Goal: Navigation & Orientation: Understand site structure

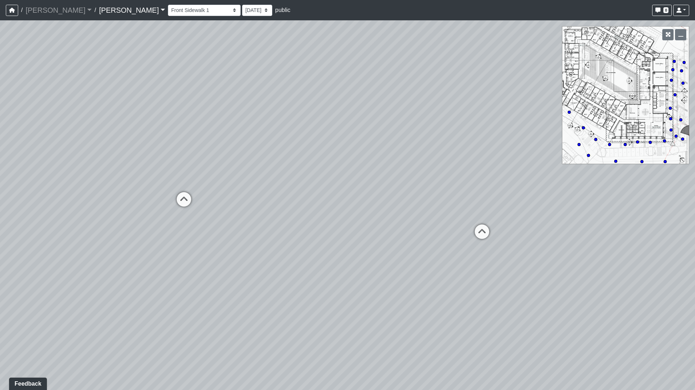
drag, startPoint x: 415, startPoint y: 124, endPoint x: 224, endPoint y: 105, distance: 192.2
click at [224, 105] on div "Loading... Leasing Entry 1 Loading... Front Sidewalk 2 Loading... Side Parking …" at bounding box center [347, 205] width 695 height 370
click at [479, 230] on icon at bounding box center [480, 235] width 22 height 22
drag, startPoint x: 316, startPoint y: 188, endPoint x: 498, endPoint y: 185, distance: 181.8
click at [519, 187] on div "Loading... Leasing Entry 1 Loading... Front Sidewalk 2 Loading... Side Parking …" at bounding box center [347, 205] width 695 height 370
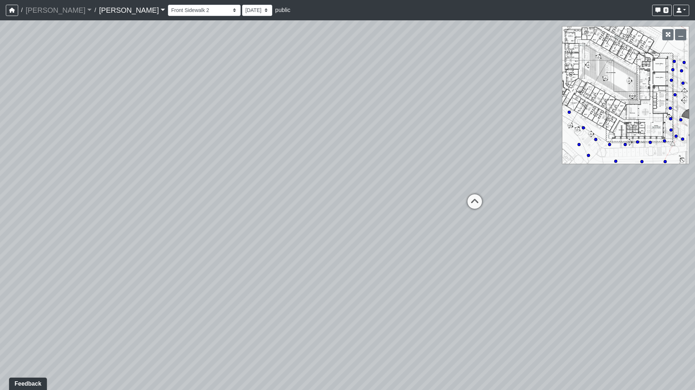
drag, startPoint x: 342, startPoint y: 190, endPoint x: 244, endPoint y: 173, distance: 99.8
click at [123, 154] on div "Loading... Leasing Entry 1 Loading... Front Sidewalk 2 Loading... Side Parking …" at bounding box center [347, 205] width 695 height 370
click at [458, 195] on icon at bounding box center [460, 202] width 22 height 22
click at [453, 194] on icon at bounding box center [460, 199] width 22 height 22
click at [455, 187] on icon at bounding box center [461, 189] width 22 height 22
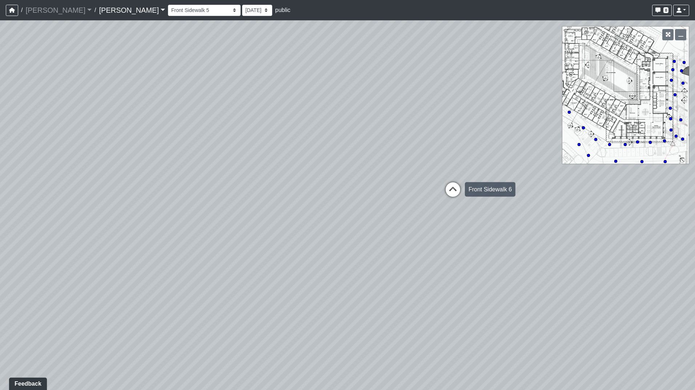
click at [454, 189] on icon at bounding box center [453, 193] width 22 height 22
drag, startPoint x: 208, startPoint y: 169, endPoint x: 341, endPoint y: 174, distance: 132.8
click at [341, 174] on div "Loading... Leasing Entry 1 Loading... Front Sidewalk 2 Loading... Side Parking …" at bounding box center [347, 205] width 695 height 370
drag, startPoint x: 171, startPoint y: 208, endPoint x: 470, endPoint y: 209, distance: 299.2
click at [470, 209] on div "Loading... Leasing Entry 1 Loading... Front Sidewalk 2 Loading... Side Parking …" at bounding box center [347, 205] width 695 height 370
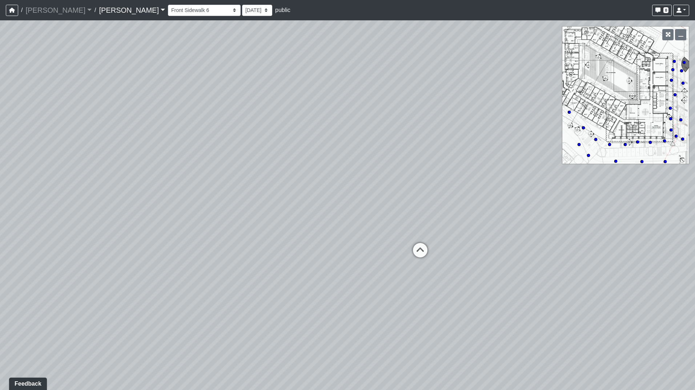
drag, startPoint x: 228, startPoint y: 197, endPoint x: 329, endPoint y: 193, distance: 101.2
click at [403, 196] on div "Loading... Leasing Entry 1 Loading... Front Sidewalk 2 Loading... Side Parking …" at bounding box center [347, 205] width 695 height 370
click at [311, 192] on icon at bounding box center [305, 196] width 22 height 22
click at [302, 185] on icon at bounding box center [301, 191] width 22 height 22
click at [299, 196] on icon at bounding box center [302, 200] width 22 height 22
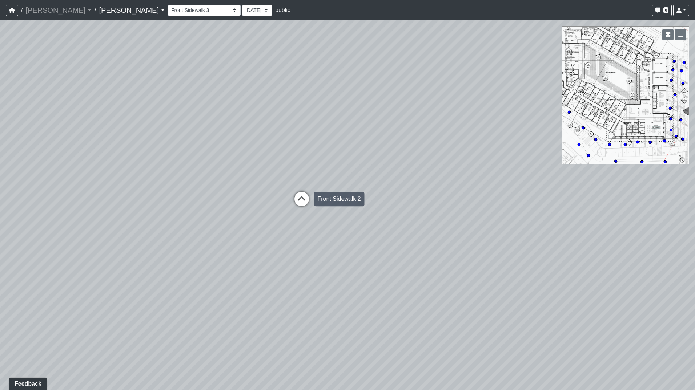
click at [297, 199] on icon at bounding box center [302, 203] width 22 height 22
click at [329, 203] on icon at bounding box center [328, 206] width 22 height 22
drag, startPoint x: 390, startPoint y: 204, endPoint x: 47, endPoint y: 185, distance: 343.3
click at [47, 185] on div "Loading... Leasing Entry 1 Loading... Front Sidewalk 2 Loading... Side Parking …" at bounding box center [347, 205] width 695 height 370
drag, startPoint x: 91, startPoint y: 185, endPoint x: 64, endPoint y: 193, distance: 28.3
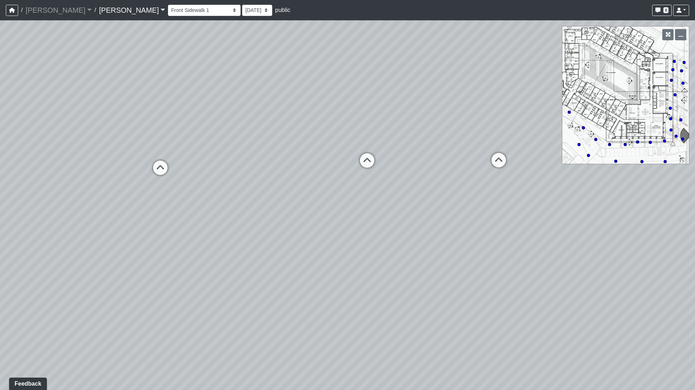
click at [36, 192] on div "Loading... Leasing Entry 1 Loading... Front Sidewalk 2 Loading... Side Parking …" at bounding box center [347, 205] width 695 height 370
drag, startPoint x: 173, startPoint y: 199, endPoint x: 91, endPoint y: 192, distance: 82.4
click at [91, 192] on div "Loading... Leasing Entry 1 Loading... Front Sidewalk 2 Loading... Side Parking …" at bounding box center [347, 205] width 695 height 370
click at [594, 208] on icon at bounding box center [601, 211] width 22 height 22
drag, startPoint x: 325, startPoint y: 214, endPoint x: 333, endPoint y: 181, distance: 33.9
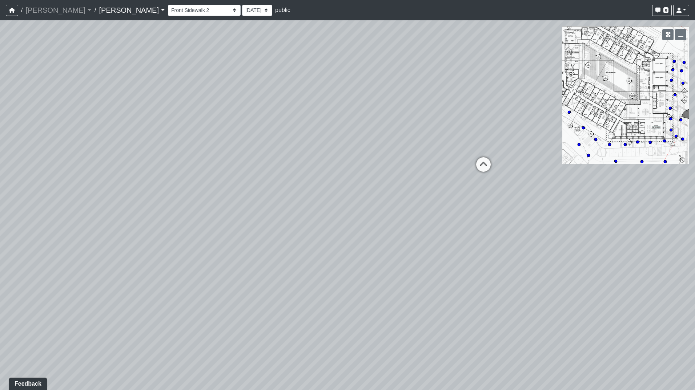
click at [177, 188] on div "Loading... Leasing Entry 1 Loading... Front Sidewalk 2 Loading... Side Parking …" at bounding box center [347, 205] width 695 height 370
click at [465, 172] on icon at bounding box center [461, 177] width 22 height 22
click at [468, 171] on icon at bounding box center [462, 174] width 22 height 22
drag, startPoint x: 296, startPoint y: 158, endPoint x: 575, endPoint y: 157, distance: 278.8
click at [607, 161] on div "Loading... Leasing Entry 1 Loading... Front Sidewalk 2 Loading... Side Parking …" at bounding box center [347, 205] width 695 height 370
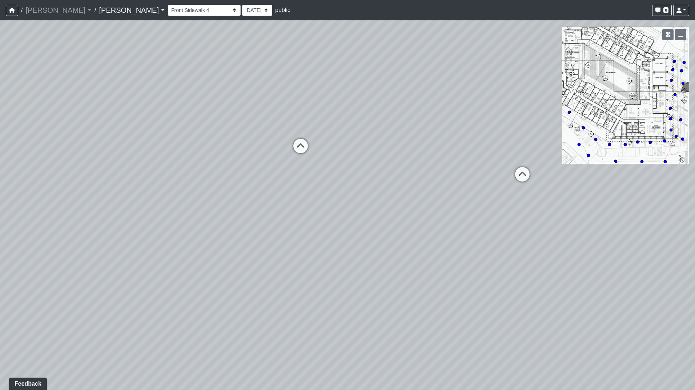
drag, startPoint x: 291, startPoint y: 157, endPoint x: -93, endPoint y: 174, distance: 383.9
click at [0, 174] on html "/ [PERSON_NAME] [PERSON_NAME] Loading... / [PERSON_NAME] Loading... [PERSON_NAM…" at bounding box center [347, 195] width 695 height 390
click at [383, 182] on icon at bounding box center [386, 184] width 22 height 22
click at [381, 182] on icon at bounding box center [380, 188] width 22 height 22
drag, startPoint x: 325, startPoint y: 175, endPoint x: 398, endPoint y: 185, distance: 73.8
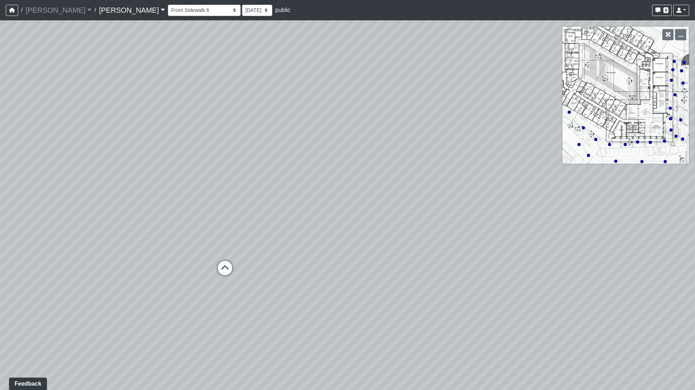
click at [400, 185] on div "Loading... Leasing Entry 1 Loading... Front Sidewalk 2 Loading... Side Parking …" at bounding box center [347, 205] width 695 height 370
drag, startPoint x: 190, startPoint y: 183, endPoint x: 557, endPoint y: 185, distance: 367.2
click at [553, 185] on div "Loading... Leasing Entry 1 Loading... Front Sidewalk 2 Loading... Side Parking …" at bounding box center [347, 205] width 695 height 370
click at [297, 218] on icon at bounding box center [301, 215] width 22 height 22
click at [298, 206] on icon at bounding box center [298, 211] width 22 height 22
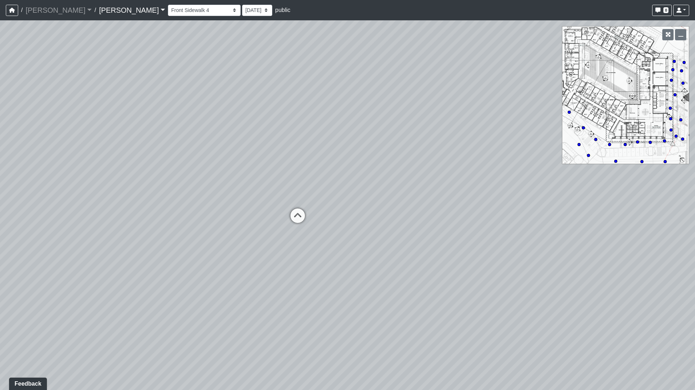
click at [298, 206] on div "Loading... Front Sidewalk 3" at bounding box center [298, 216] width 22 height 22
click at [300, 208] on div "Loading... Leasing Entry 1 Loading... Front Sidewalk 2 Loading... Side Parking …" at bounding box center [347, 205] width 695 height 370
click at [301, 218] on icon at bounding box center [298, 223] width 22 height 22
drag, startPoint x: 367, startPoint y: 190, endPoint x: 265, endPoint y: 185, distance: 102.3
click at [265, 185] on div "Loading... Leasing Entry 1 Loading... Front Sidewalk 2 Loading... Side Parking …" at bounding box center [347, 205] width 695 height 370
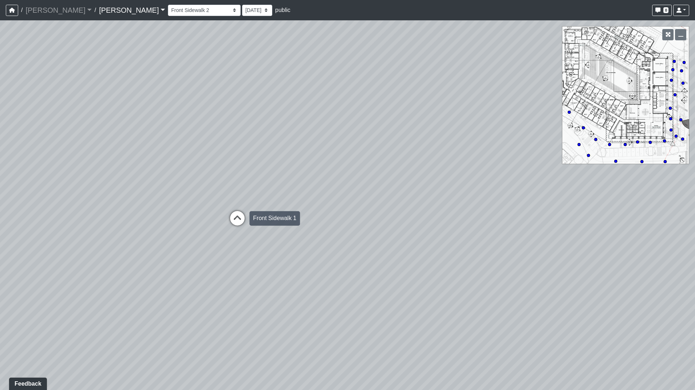
click at [232, 216] on icon at bounding box center [237, 222] width 22 height 22
click at [447, 188] on icon at bounding box center [440, 192] width 22 height 22
drag, startPoint x: 307, startPoint y: 172, endPoint x: -97, endPoint y: 152, distance: 404.4
click at [0, 152] on html "/ [PERSON_NAME] [PERSON_NAME] Loading... / [PERSON_NAME] Loading... [PERSON_NAM…" at bounding box center [347, 195] width 695 height 390
drag, startPoint x: 121, startPoint y: 166, endPoint x: 42, endPoint y: 175, distance: 80.1
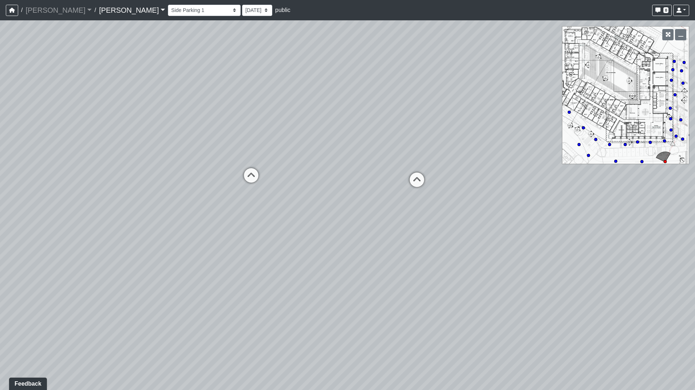
click at [42, 175] on div "Loading... Leasing Entry 1 Loading... Front Sidewalk 2 Loading... Side Parking …" at bounding box center [347, 205] width 695 height 370
drag, startPoint x: 425, startPoint y: 186, endPoint x: 72, endPoint y: 191, distance: 353.0
click at [72, 191] on div "Loading... Leasing Entry 1 Loading... Front Sidewalk 2 Loading... Side Parking …" at bounding box center [347, 205] width 695 height 370
drag, startPoint x: 368, startPoint y: 89, endPoint x: -9, endPoint y: 95, distance: 376.7
click at [0, 95] on html "/ [PERSON_NAME] [PERSON_NAME] Loading... / [PERSON_NAME] Loading... [PERSON_NAM…" at bounding box center [347, 195] width 695 height 390
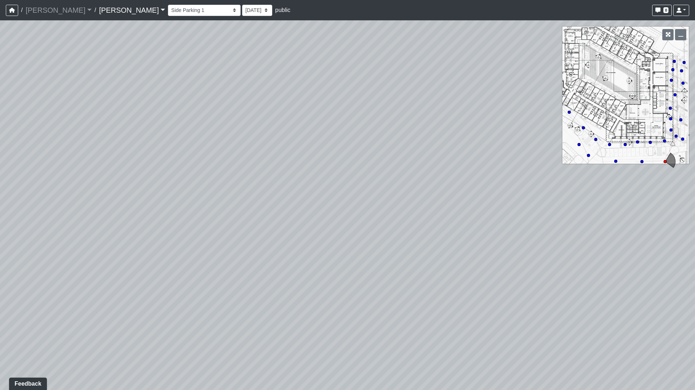
drag, startPoint x: 277, startPoint y: 171, endPoint x: 379, endPoint y: 172, distance: 101.8
click at [379, 171] on div "Loading... Leasing Entry 1 Loading... Front Sidewalk 2 Loading... Side Parking …" at bounding box center [347, 205] width 695 height 370
click at [357, 192] on div "Loading... Leasing Entry 1 Loading... Front Sidewalk 2 Loading... Side Parking …" at bounding box center [347, 205] width 695 height 370
click at [380, 183] on div "Loading... Leasing Entry 1 Loading... Front Sidewalk 2 Loading... Side Parking …" at bounding box center [347, 205] width 695 height 370
drag, startPoint x: 298, startPoint y: 178, endPoint x: 264, endPoint y: 176, distance: 34.3
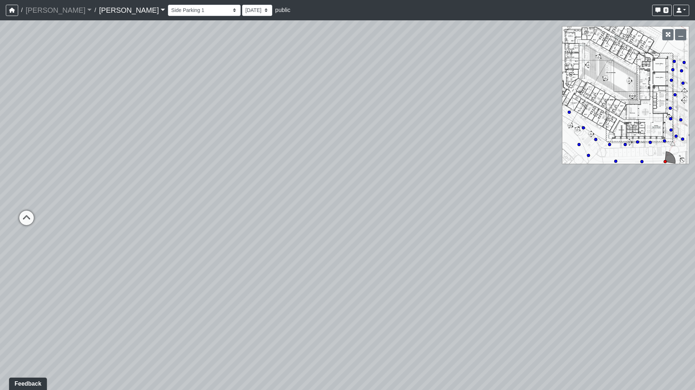
click at [368, 184] on div "Loading... Leasing Entry 1 Loading... Front Sidewalk 2 Loading... Side Parking …" at bounding box center [347, 205] width 695 height 370
drag, startPoint x: 171, startPoint y: 172, endPoint x: 207, endPoint y: 171, distance: 36.7
click at [206, 171] on div "Loading... Leasing Entry 1 Loading... Front Sidewalk 2 Loading... Side Parking …" at bounding box center [347, 205] width 695 height 370
drag, startPoint x: 473, startPoint y: 179, endPoint x: 326, endPoint y: 174, distance: 146.9
click at [308, 174] on div "Loading... Leasing Entry 1 Loading... Front Sidewalk 2 Loading... Side Parking …" at bounding box center [347, 205] width 695 height 370
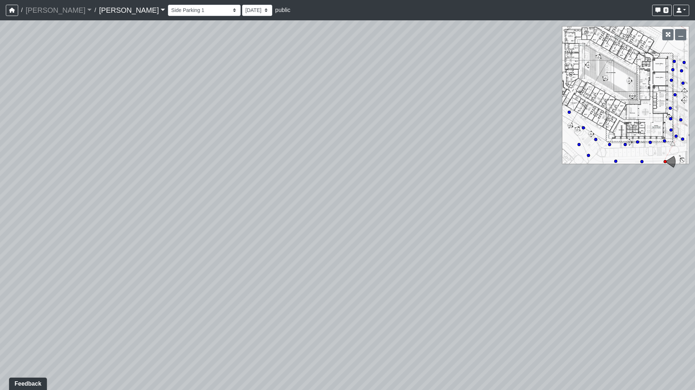
drag, startPoint x: 453, startPoint y: 175, endPoint x: 242, endPoint y: 172, distance: 210.9
click at [242, 172] on div "Loading... Leasing Entry 1 Loading... Front Sidewalk 2 Loading... Side Parking …" at bounding box center [347, 205] width 695 height 370
drag, startPoint x: 439, startPoint y: 180, endPoint x: 513, endPoint y: 215, distance: 82.0
click at [627, 227] on div "Loading... Leasing Entry 1 Loading... Front Sidewalk 2 Loading... Side Parking …" at bounding box center [347, 205] width 695 height 370
click at [132, 303] on icon at bounding box center [138, 303] width 22 height 22
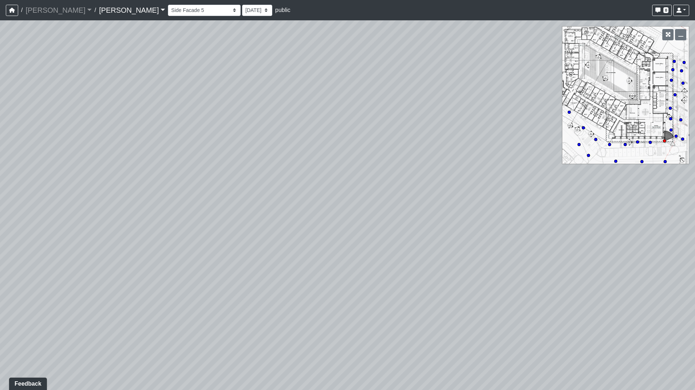
drag, startPoint x: 450, startPoint y: 244, endPoint x: 57, endPoint y: 210, distance: 394.8
click at [56, 210] on div "Loading... Leasing Entry 1 Loading... Front Sidewalk 2 Loading... Side Parking …" at bounding box center [347, 205] width 695 height 370
click at [302, 309] on icon at bounding box center [310, 315] width 22 height 22
drag, startPoint x: 437, startPoint y: 249, endPoint x: -198, endPoint y: 286, distance: 636.2
click at [0, 286] on html "/ [PERSON_NAME] [PERSON_NAME] Loading... / [PERSON_NAME] Loading... [PERSON_NAM…" at bounding box center [347, 195] width 695 height 390
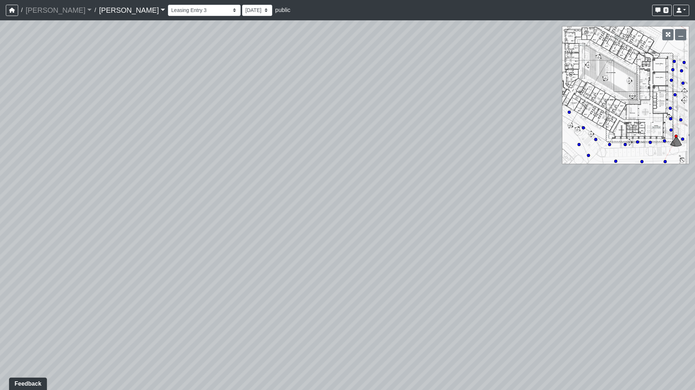
drag, startPoint x: 107, startPoint y: 310, endPoint x: 164, endPoint y: 348, distance: 67.8
click at [164, 348] on div "Loading... Leasing Entry 1 Loading... Front Sidewalk 2 Loading... Side Parking …" at bounding box center [347, 205] width 695 height 370
drag, startPoint x: 382, startPoint y: 231, endPoint x: 378, endPoint y: 266, distance: 35.1
click at [511, 186] on div "Loading... Leasing Entry 1 Loading... Front Sidewalk 2 Loading... Side Parking …" at bounding box center [347, 205] width 695 height 370
drag, startPoint x: 303, startPoint y: 184, endPoint x: 351, endPoint y: 198, distance: 50.1
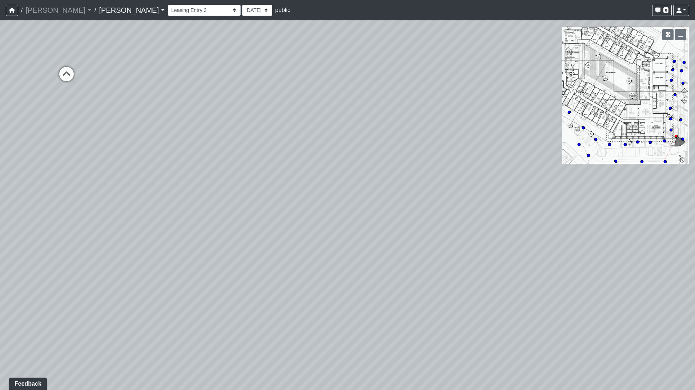
click at [359, 197] on div "Loading... Leasing Entry 1 Loading... Front Sidewalk 2 Loading... Side Parking …" at bounding box center [347, 205] width 695 height 370
click at [273, 173] on icon at bounding box center [274, 176] width 22 height 22
drag, startPoint x: 159, startPoint y: 156, endPoint x: 510, endPoint y: 180, distance: 351.9
click at [495, 176] on div "Loading... Leasing Entry 1 Loading... Front Sidewalk 2 Loading... Side Parking …" at bounding box center [347, 205] width 695 height 370
drag, startPoint x: 399, startPoint y: 209, endPoint x: 662, endPoint y: 236, distance: 264.9
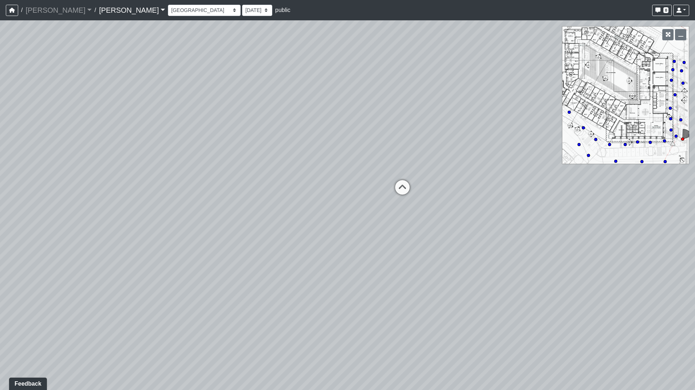
click at [665, 234] on div "Loading... Leasing Entry 1 Loading... Front Sidewalk 2 Loading... Side Parking …" at bounding box center [347, 205] width 695 height 370
drag, startPoint x: 220, startPoint y: 211, endPoint x: 358, endPoint y: 213, distance: 138.5
click at [358, 213] on div "Loading... Leasing Entry 1 Loading... Front Sidewalk 2 Loading... Side Parking …" at bounding box center [347, 205] width 695 height 370
drag, startPoint x: 338, startPoint y: 186, endPoint x: 173, endPoint y: 154, distance: 167.5
click at [80, 153] on div "Loading... Leasing Entry 1 Loading... Front Sidewalk 2 Loading... Side Parking …" at bounding box center [347, 205] width 695 height 370
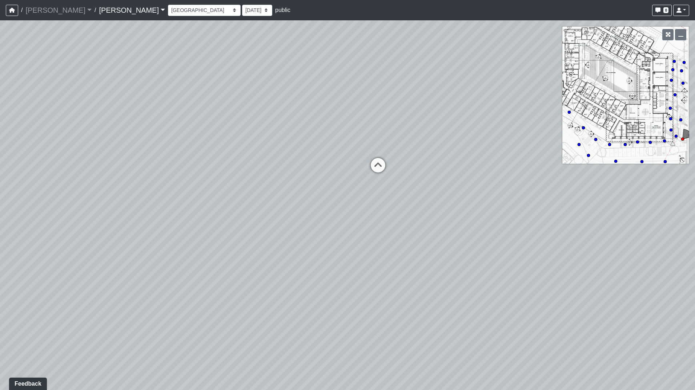
drag, startPoint x: 547, startPoint y: 190, endPoint x: 129, endPoint y: 185, distance: 418.5
click at [129, 185] on div "Loading... Leasing Entry 1 Loading... Front Sidewalk 2 Loading... Side Parking …" at bounding box center [347, 205] width 695 height 370
drag, startPoint x: 256, startPoint y: 152, endPoint x: 100, endPoint y: 152, distance: 156.0
click at [100, 152] on div "Loading... Leasing Entry 1 Loading... Front Sidewalk 2 Loading... Side Parking …" at bounding box center [347, 205] width 695 height 370
click at [675, 135] on circle at bounding box center [676, 136] width 3 height 3
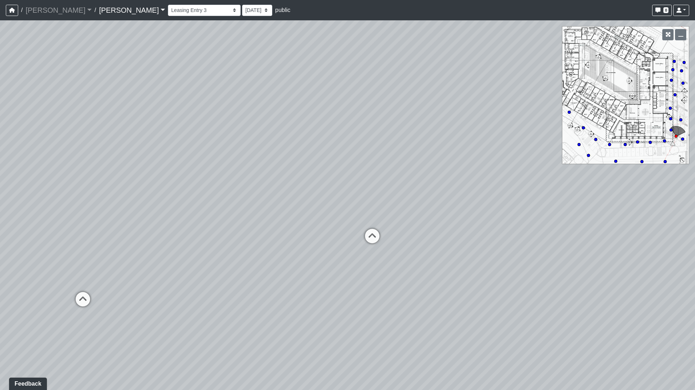
drag, startPoint x: 397, startPoint y: 197, endPoint x: -149, endPoint y: 94, distance: 555.1
click at [0, 94] on html "/ [PERSON_NAME] [PERSON_NAME] Loading... / [PERSON_NAME] Loading... [PERSON_NAM…" at bounding box center [347, 195] width 695 height 390
drag, startPoint x: 481, startPoint y: 187, endPoint x: 558, endPoint y: 206, distance: 78.6
click at [547, 200] on div "Loading... Leasing Entry 1 Loading... Front Sidewalk 2 Loading... Side Parking …" at bounding box center [347, 205] width 695 height 370
click at [280, 182] on icon at bounding box center [279, 185] width 22 height 22
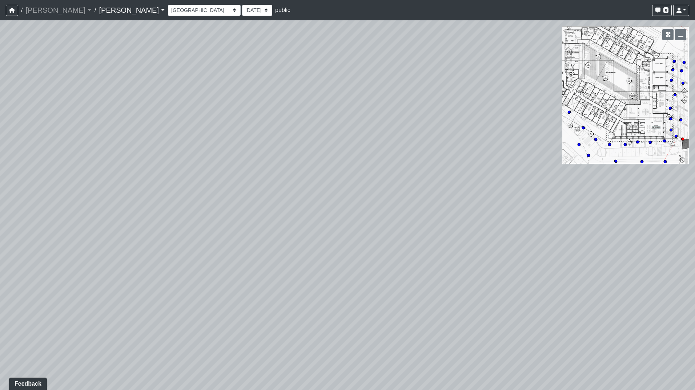
drag, startPoint x: 262, startPoint y: 117, endPoint x: 494, endPoint y: 115, distance: 232.3
click at [464, 116] on div "Loading... Leasing Entry 1 Loading... Front Sidewalk 2 Loading... Side Parking …" at bounding box center [347, 205] width 695 height 370
drag, startPoint x: 421, startPoint y: 165, endPoint x: 348, endPoint y: 164, distance: 72.7
click at [348, 164] on div "Loading... Leasing Entry 1 Loading... Front Sidewalk 2 Loading... Side Parking …" at bounding box center [347, 205] width 695 height 370
click at [465, 124] on icon at bounding box center [463, 127] width 22 height 22
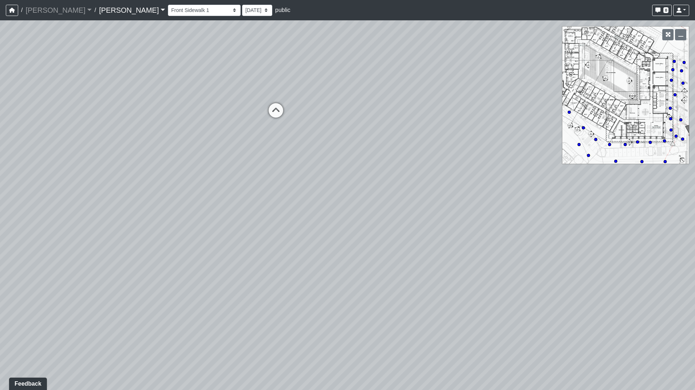
drag, startPoint x: 61, startPoint y: 143, endPoint x: 459, endPoint y: 123, distance: 398.6
click at [449, 121] on div "Loading... Leasing Entry 1 Loading... Front Sidewalk 2 Loading... Side Parking …" at bounding box center [347, 205] width 695 height 370
drag, startPoint x: 207, startPoint y: 232, endPoint x: 297, endPoint y: 221, distance: 90.4
click at [289, 226] on div "Loading... Leasing Entry 1 Loading... Front Sidewalk 2 Loading... Side Parking …" at bounding box center [347, 205] width 695 height 370
drag, startPoint x: 270, startPoint y: 174, endPoint x: 240, endPoint y: 189, distance: 34.0
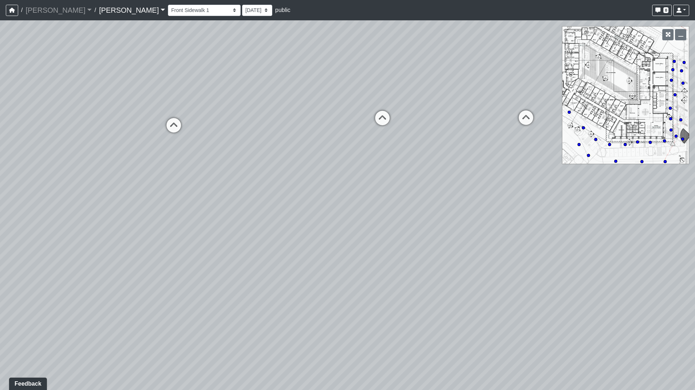
click at [240, 189] on div "Loading... Leasing Entry 1 Loading... Front Sidewalk 2 Loading... Side Parking …" at bounding box center [347, 205] width 695 height 370
drag, startPoint x: 232, startPoint y: 149, endPoint x: 22, endPoint y: 112, distance: 213.7
click at [22, 112] on div "Loading... Leasing Entry 1 Loading... Front Sidewalk 2 Loading... Side Parking …" at bounding box center [347, 205] width 695 height 370
drag, startPoint x: 116, startPoint y: 254, endPoint x: 60, endPoint y: 222, distance: 64.2
click at [319, 306] on div "Loading... Leasing Entry 1 Loading... Front Sidewalk 2 Loading... Side Parking …" at bounding box center [347, 205] width 695 height 370
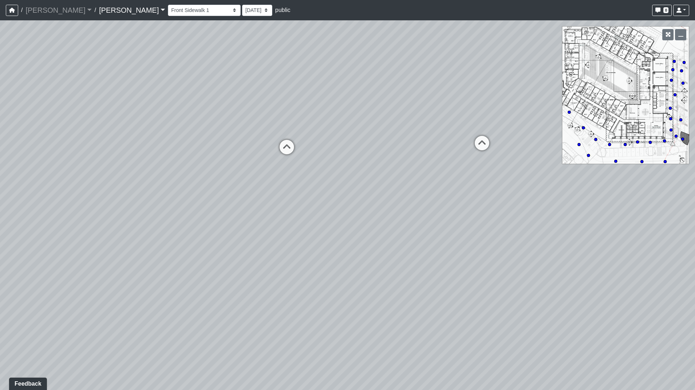
drag, startPoint x: 56, startPoint y: 214, endPoint x: 204, endPoint y: 244, distance: 151.5
click at [204, 244] on div "Loading... Leasing Entry 1 Loading... Front Sidewalk 2 Loading... Side Parking …" at bounding box center [347, 205] width 695 height 370
drag, startPoint x: -15, startPoint y: 161, endPoint x: -60, endPoint y: 161, distance: 45.4
click at [0, 161] on html "/ [PERSON_NAME] [PERSON_NAME] Loading... / [PERSON_NAME] Loading... [PERSON_NAM…" at bounding box center [347, 195] width 695 height 390
drag, startPoint x: 100, startPoint y: 201, endPoint x: 12, endPoint y: 225, distance: 91.6
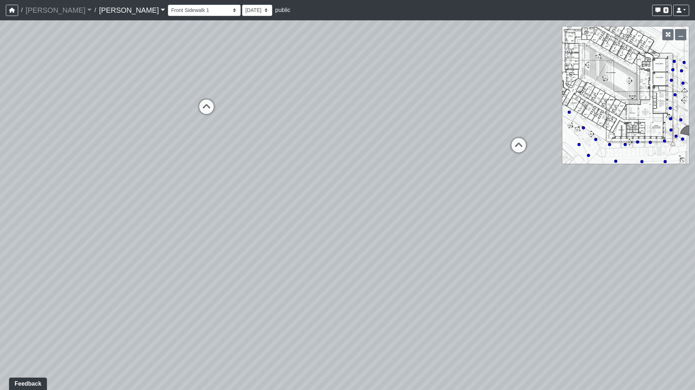
click at [0, 226] on html "/ [PERSON_NAME] [PERSON_NAME] Loading... / [PERSON_NAME] Loading... [PERSON_NAM…" at bounding box center [347, 195] width 695 height 390
click at [503, 149] on icon at bounding box center [507, 153] width 22 height 22
drag, startPoint x: 244, startPoint y: 244, endPoint x: 439, endPoint y: 208, distance: 197.9
click at [444, 204] on div "Loading... Leasing Entry 1 Loading... Front Sidewalk 2 Loading... Side Parking …" at bounding box center [347, 205] width 695 height 370
drag, startPoint x: 145, startPoint y: 242, endPoint x: 400, endPoint y: 241, distance: 254.5
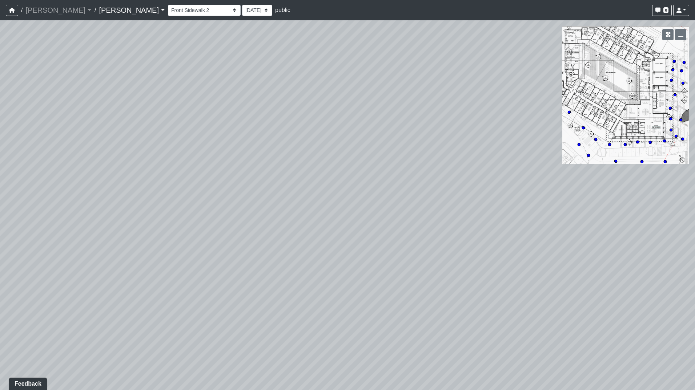
click at [400, 241] on div "Loading... Leasing Entry 1 Loading... Front Sidewalk 2 Loading... Side Parking …" at bounding box center [347, 205] width 695 height 370
drag, startPoint x: 213, startPoint y: 236, endPoint x: 310, endPoint y: 269, distance: 102.9
click at [321, 270] on div "Loading... Leasing Entry 1 Loading... Front Sidewalk 2 Loading... Side Parking …" at bounding box center [347, 205] width 695 height 370
drag, startPoint x: 149, startPoint y: 195, endPoint x: 21, endPoint y: 174, distance: 129.6
click at [169, 205] on div "Loading... Leasing Entry 1 Loading... Front Sidewalk 2 Loading... Side Parking …" at bounding box center [347, 205] width 695 height 370
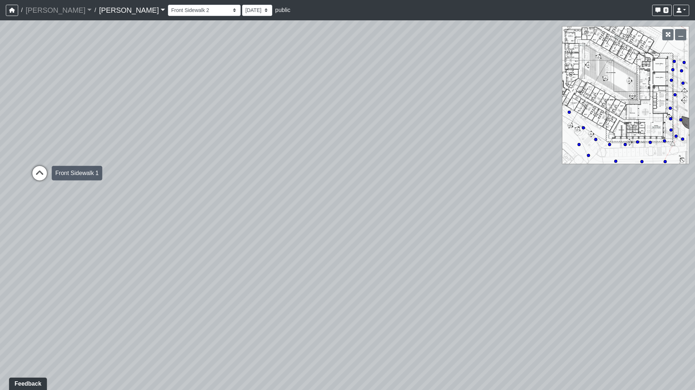
click at [31, 173] on icon at bounding box center [40, 177] width 22 height 22
drag, startPoint x: 334, startPoint y: 196, endPoint x: 186, endPoint y: 270, distance: 165.3
click at [186, 270] on div "Loading... Leasing Entry 1 Loading... Front Sidewalk 2 Loading... Side Parking …" at bounding box center [347, 205] width 695 height 370
drag, startPoint x: 231, startPoint y: 235, endPoint x: 20, endPoint y: 193, distance: 214.6
click at [20, 193] on div "Loading... Leasing Entry 1 Loading... Front Sidewalk 2 Loading... Side Parking …" at bounding box center [347, 205] width 695 height 370
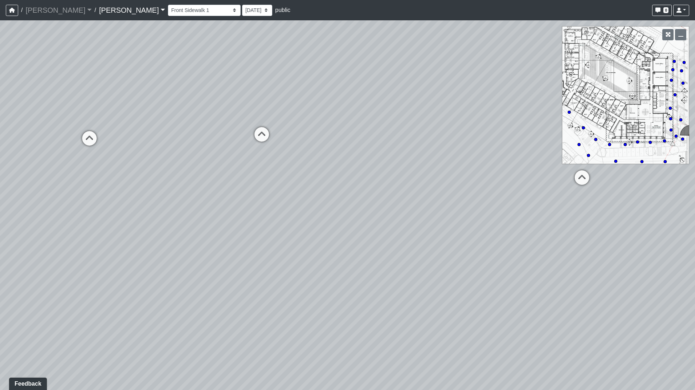
drag, startPoint x: 178, startPoint y: 201, endPoint x: 157, endPoint y: 188, distance: 24.0
click at [27, 192] on div "Loading... Leasing Entry 1 Loading... Front Sidewalk 2 Loading... Side Parking …" at bounding box center [347, 205] width 695 height 370
drag, startPoint x: 304, startPoint y: 125, endPoint x: 292, endPoint y: 120, distance: 12.9
click at [242, 108] on div "Loading... Leasing Entry 1 Loading... Front Sidewalk 2 Loading... Side Parking …" at bounding box center [347, 205] width 695 height 370
click at [442, 155] on icon at bounding box center [446, 159] width 22 height 22
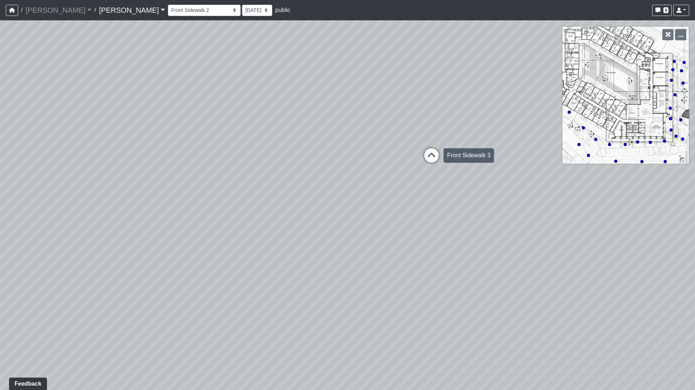
click at [432, 159] on icon at bounding box center [432, 159] width 22 height 22
drag, startPoint x: 233, startPoint y: 147, endPoint x: 534, endPoint y: 141, distance: 300.3
click at [534, 141] on div "Loading... Leasing Entry 1 Loading... Front Sidewalk 2 Loading... Side Parking …" at bounding box center [347, 205] width 695 height 370
drag, startPoint x: 314, startPoint y: 165, endPoint x: 322, endPoint y: 167, distance: 8.5
click at [27, 173] on div "Loading... Leasing Entry 1 Loading... Front Sidewalk 2 Loading... Side Parking …" at bounding box center [347, 205] width 695 height 370
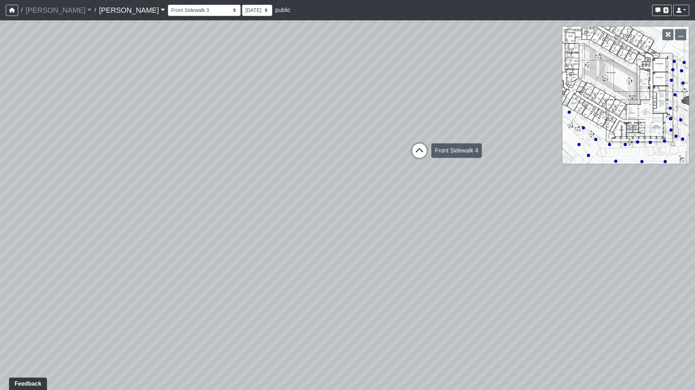
click at [416, 153] on icon at bounding box center [420, 155] width 22 height 22
drag, startPoint x: 121, startPoint y: 171, endPoint x: 438, endPoint y: 165, distance: 317.4
click at [414, 166] on div "Loading... Leasing Entry 1 Loading... Front Sidewalk 2 Loading... Side Parking …" at bounding box center [347, 205] width 695 height 370
click at [279, 144] on icon at bounding box center [280, 148] width 22 height 22
click at [279, 144] on icon at bounding box center [280, 150] width 22 height 22
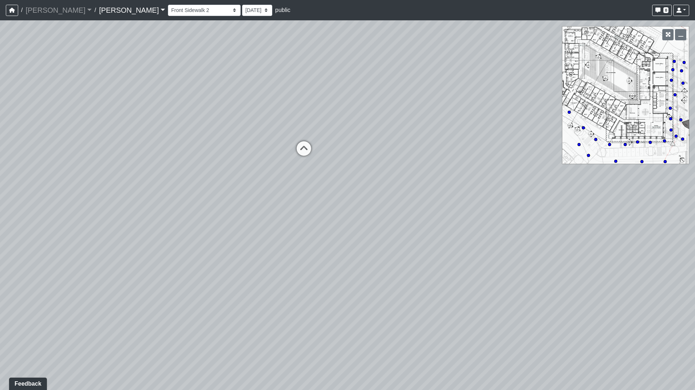
click at [308, 149] on icon at bounding box center [304, 152] width 22 height 22
drag, startPoint x: 335, startPoint y: 155, endPoint x: 221, endPoint y: 159, distance: 114.2
click at [146, 159] on div "Loading... Leasing Entry 1 Loading... Front Sidewalk 2 Loading... Side Parking …" at bounding box center [347, 205] width 695 height 370
drag, startPoint x: 322, startPoint y: 169, endPoint x: 226, endPoint y: 156, distance: 96.9
click at [226, 156] on div "Loading... Leasing Entry 1 Loading... Front Sidewalk 2 Loading... Side Parking …" at bounding box center [347, 205] width 695 height 370
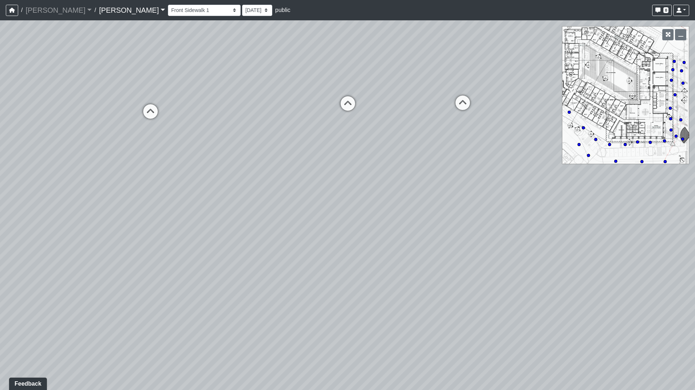
drag, startPoint x: 294, startPoint y: 165, endPoint x: 223, endPoint y: 161, distance: 71.3
click at [223, 161] on div "Loading... Leasing Entry 1 Loading... Front Sidewalk 2 Loading... Side Parking …" at bounding box center [347, 205] width 695 height 370
drag, startPoint x: 222, startPoint y: 172, endPoint x: 200, endPoint y: 166, distance: 23.4
click at [222, 172] on div "Loading... Leasing Entry 1 Loading... Front Sidewalk 2 Loading... Side Parking …" at bounding box center [347, 205] width 695 height 370
drag, startPoint x: 284, startPoint y: 167, endPoint x: 12, endPoint y: 145, distance: 273.5
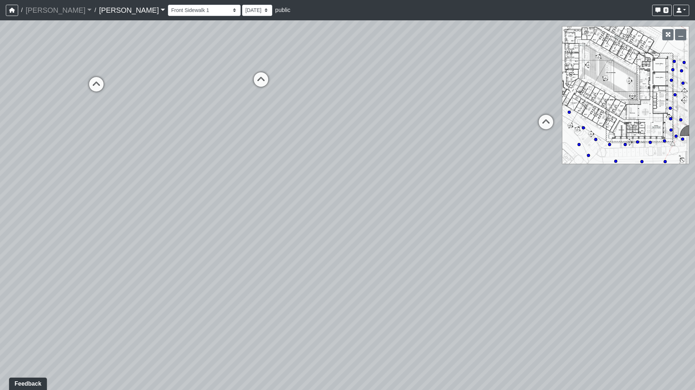
click at [12, 145] on div "Loading... Leasing Entry 1 Loading... Front Sidewalk 2 Loading... Side Parking …" at bounding box center [347, 205] width 695 height 370
drag, startPoint x: 278, startPoint y: 161, endPoint x: 504, endPoint y: 151, distance: 226.7
click at [504, 151] on div "Loading... Leasing Entry 1 Loading... Front Sidewalk 2 Loading... Side Parking …" at bounding box center [347, 205] width 695 height 370
drag, startPoint x: 447, startPoint y: 165, endPoint x: 306, endPoint y: 159, distance: 141.6
click at [306, 159] on div "Loading... Leasing Entry 1 Loading... Front Sidewalk 2 Loading... Side Parking …" at bounding box center [347, 205] width 695 height 370
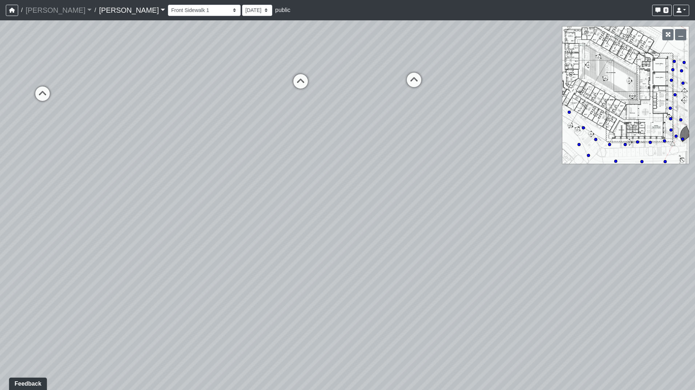
drag, startPoint x: 441, startPoint y: 184, endPoint x: 274, endPoint y: 165, distance: 167.7
click at [274, 165] on div "Loading... Leasing Entry 1 Loading... Front Sidewalk 2 Loading... Side Parking …" at bounding box center [347, 205] width 695 height 370
drag, startPoint x: 462, startPoint y: 190, endPoint x: 323, endPoint y: 186, distance: 138.9
click at [312, 189] on div "Loading... Leasing Entry 1 Loading... Front Sidewalk 2 Loading... Side Parking …" at bounding box center [347, 205] width 695 height 370
drag, startPoint x: 340, startPoint y: 190, endPoint x: 428, endPoint y: 180, distance: 88.5
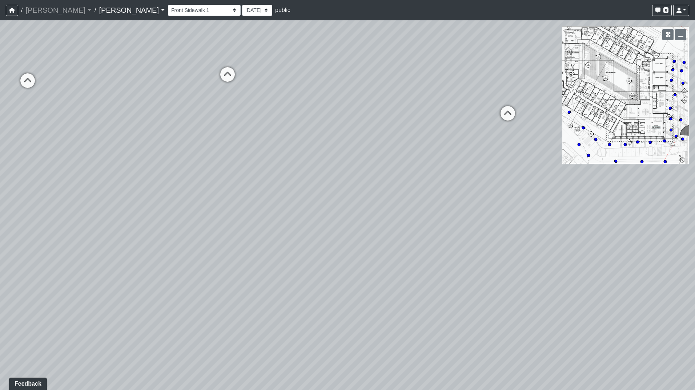
click at [338, 190] on div "Loading... Leasing Entry 1 Loading... Front Sidewalk 2 Loading... Side Parking …" at bounding box center [347, 205] width 695 height 370
click at [505, 116] on icon at bounding box center [506, 117] width 22 height 22
drag, startPoint x: 458, startPoint y: 149, endPoint x: 257, endPoint y: 180, distance: 203.3
click at [239, 180] on div "Loading... Leasing Entry 1 Loading... Front Sidewalk 2 Loading... Side Parking …" at bounding box center [347, 205] width 695 height 370
click at [441, 151] on icon at bounding box center [440, 156] width 22 height 22
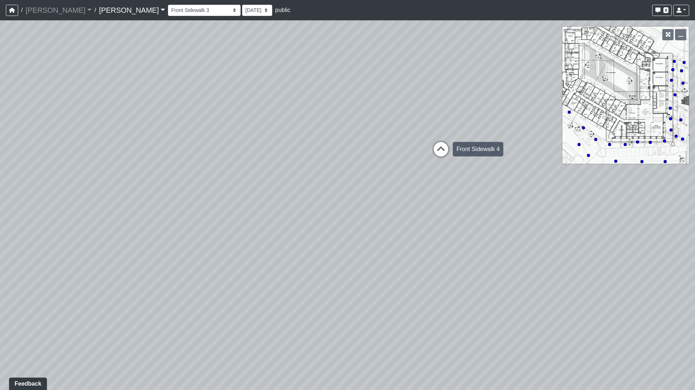
click at [441, 150] on icon at bounding box center [441, 153] width 22 height 22
drag, startPoint x: 318, startPoint y: 153, endPoint x: 499, endPoint y: 153, distance: 180.3
click at [498, 153] on div "Loading... Leasing Entry 1 Loading... Front Sidewalk 2 Loading... Side Parking …" at bounding box center [347, 205] width 695 height 370
drag, startPoint x: 267, startPoint y: 159, endPoint x: 456, endPoint y: 164, distance: 189.1
click at [471, 162] on div "Loading... Leasing Entry 1 Loading... Front Sidewalk 2 Loading... Side Parking …" at bounding box center [347, 205] width 695 height 370
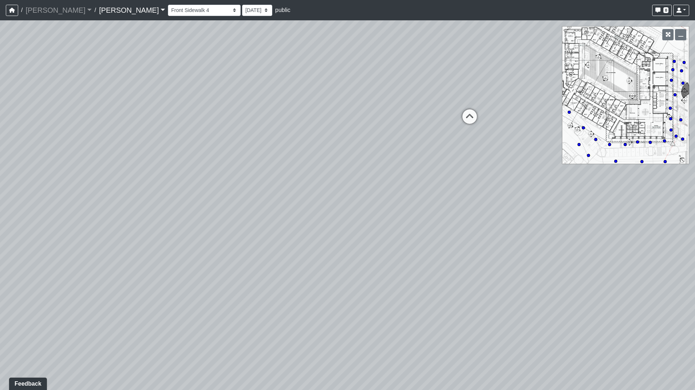
drag, startPoint x: 387, startPoint y: 164, endPoint x: 57, endPoint y: 165, distance: 329.4
click at [8, 165] on div "Loading... Leasing Entry 1 Loading... Front Sidewalk 2 Loading... Side Parking …" at bounding box center [347, 205] width 695 height 370
click at [454, 143] on icon at bounding box center [455, 146] width 22 height 22
drag, startPoint x: 159, startPoint y: 145, endPoint x: 535, endPoint y: 146, distance: 376.3
click at [515, 143] on div "Loading... Leasing Entry 1 Loading... Front Sidewalk 2 Loading... Side Parking …" at bounding box center [347, 205] width 695 height 370
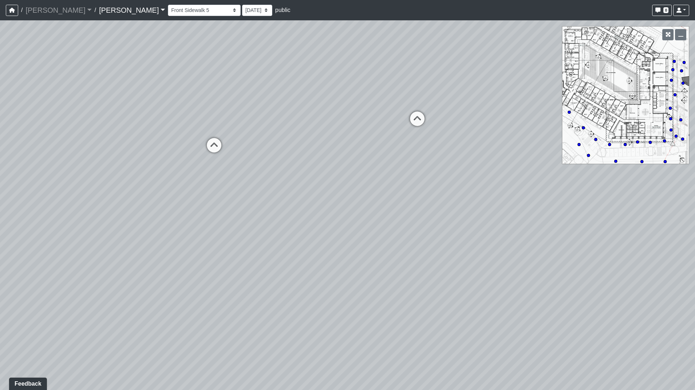
click at [225, 146] on div "Loading... Leasing Entry 1 Loading... Front Sidewalk 2 Loading... Side Parking …" at bounding box center [347, 205] width 695 height 370
click at [217, 147] on icon at bounding box center [214, 150] width 22 height 22
drag, startPoint x: 270, startPoint y: 144, endPoint x: 100, endPoint y: 144, distance: 170.9
click at [43, 145] on div "Loading... Leasing Entry 1 Loading... Front Sidewalk 2 Loading... Side Parking …" at bounding box center [347, 205] width 695 height 370
drag, startPoint x: 334, startPoint y: 145, endPoint x: 347, endPoint y: 152, distance: 14.3
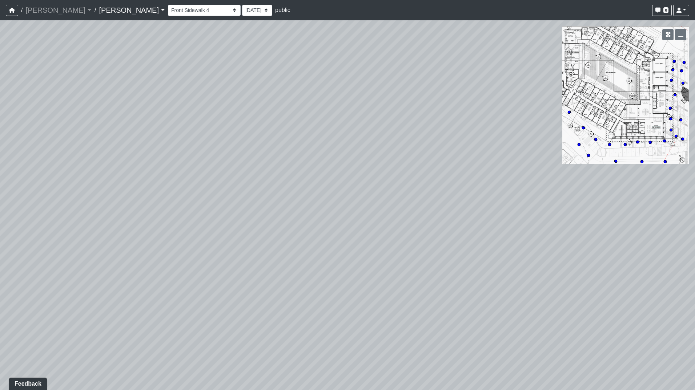
click at [380, 147] on div "Loading... Leasing Entry 1 Loading... Front Sidewalk 2 Loading... Side Parking …" at bounding box center [347, 205] width 695 height 370
drag, startPoint x: 325, startPoint y: 156, endPoint x: 203, endPoint y: 156, distance: 121.8
click at [108, 156] on div "Loading... Leasing Entry 1 Loading... Front Sidewalk 2 Loading... Side Parking …" at bounding box center [347, 205] width 695 height 370
click at [476, 155] on div "Loading... Leasing Entry 1 Loading... Front Sidewalk 2 Loading... Side Parking …" at bounding box center [347, 205] width 695 height 370
click at [275, 154] on icon at bounding box center [276, 158] width 22 height 22
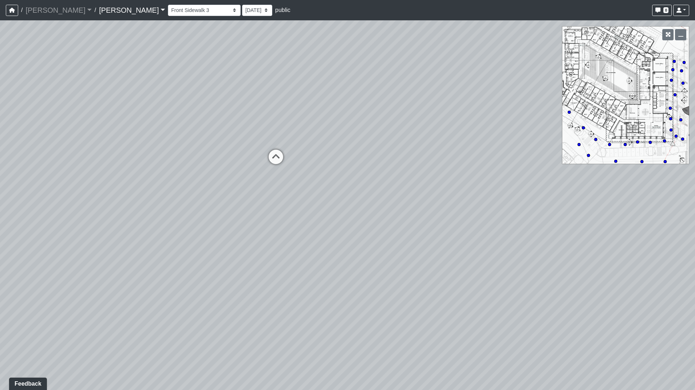
click at [278, 159] on icon at bounding box center [276, 161] width 22 height 22
drag, startPoint x: 505, startPoint y: 159, endPoint x: 317, endPoint y: 153, distance: 188.1
click at [178, 146] on div "Loading... Leasing Entry 1 Loading... Front Sidewalk 2 Loading... Side Parking …" at bounding box center [347, 205] width 695 height 370
drag, startPoint x: 426, startPoint y: 174, endPoint x: 51, endPoint y: 168, distance: 375.6
click at [52, 168] on div "Loading... Leasing Entry 1 Loading... Front Sidewalk 2 Loading... Side Parking …" at bounding box center [347, 205] width 695 height 370
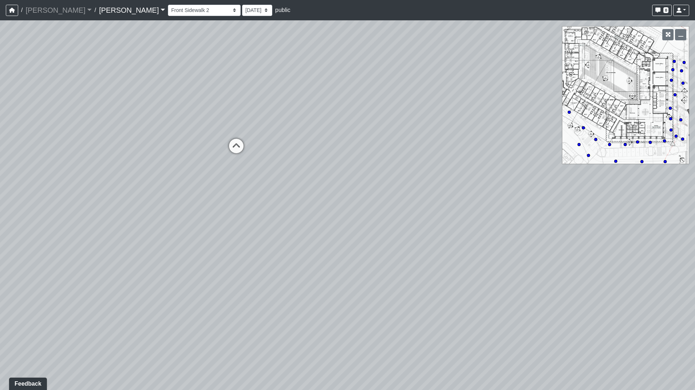
drag, startPoint x: 269, startPoint y: 161, endPoint x: 289, endPoint y: 164, distance: 20.2
click at [289, 164] on div "Loading... Leasing Entry 1 Loading... Front Sidewalk 2 Loading... Side Parking …" at bounding box center [347, 205] width 695 height 370
drag, startPoint x: 184, startPoint y: 151, endPoint x: 409, endPoint y: 167, distance: 224.8
click at [384, 161] on div "Loading... Leasing Entry 1 Loading... Front Sidewalk 2 Loading... Side Parking …" at bounding box center [347, 205] width 695 height 370
drag, startPoint x: 206, startPoint y: 169, endPoint x: 305, endPoint y: 173, distance: 98.6
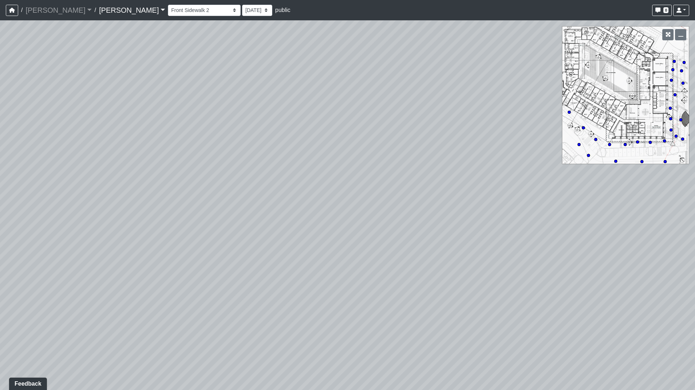
click at [304, 173] on div "Loading... Leasing Entry 1 Loading... Front Sidewalk 2 Loading... Side Parking …" at bounding box center [347, 205] width 695 height 370
click at [141, 187] on icon at bounding box center [150, 191] width 22 height 22
drag, startPoint x: 395, startPoint y: 185, endPoint x: 26, endPoint y: 171, distance: 368.9
click at [31, 171] on div "Loading... Leasing Entry 1 Loading... Front Sidewalk 2 Loading... Side Parking …" at bounding box center [347, 205] width 695 height 370
drag, startPoint x: 377, startPoint y: 191, endPoint x: 245, endPoint y: 192, distance: 131.2
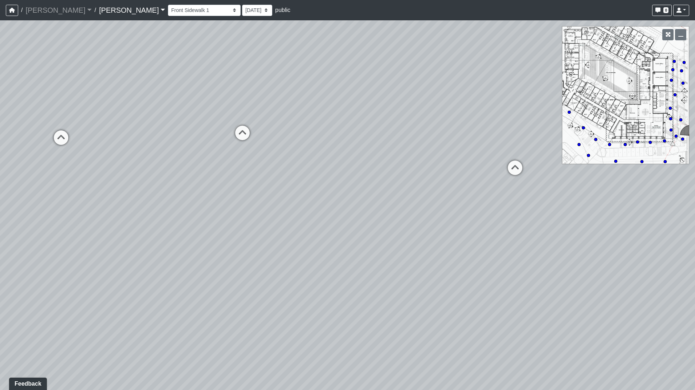
click at [245, 192] on div "Loading... Leasing Entry 1 Loading... Front Sidewalk 2 Loading... Side Parking …" at bounding box center [347, 205] width 695 height 370
click at [508, 169] on icon at bounding box center [509, 172] width 22 height 22
click at [494, 170] on icon at bounding box center [491, 171] width 22 height 22
click at [491, 165] on icon at bounding box center [491, 169] width 22 height 22
click at [326, 187] on div "Loading... Leasing Entry 1 Loading... Front Sidewalk 2 Loading... Side Parking …" at bounding box center [347, 205] width 695 height 370
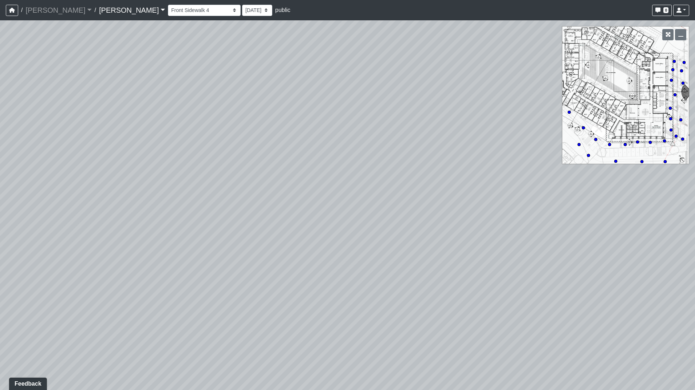
drag, startPoint x: 235, startPoint y: 189, endPoint x: 189, endPoint y: 173, distance: 49.3
click at [148, 173] on div "Loading... Leasing Entry 1 Loading... Front Sidewalk 2 Loading... Side Parking …" at bounding box center [347, 205] width 695 height 370
drag, startPoint x: 353, startPoint y: 190, endPoint x: 251, endPoint y: 236, distance: 111.8
click at [251, 236] on div "Loading... Leasing Entry 1 Loading... Front Sidewalk 2 Loading... Side Parking …" at bounding box center [347, 205] width 695 height 370
click at [384, 161] on icon at bounding box center [389, 162] width 22 height 22
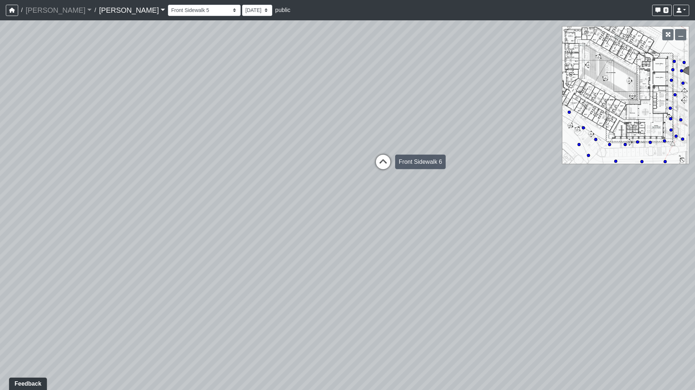
click at [377, 160] on icon at bounding box center [383, 166] width 22 height 22
drag, startPoint x: 241, startPoint y: 164, endPoint x: 466, endPoint y: 148, distance: 225.6
click at [465, 148] on div "Loading... Leasing Entry 1 Loading... Front Sidewalk 2 Loading... Side Parking …" at bounding box center [347, 205] width 695 height 370
drag, startPoint x: 249, startPoint y: 170, endPoint x: 593, endPoint y: 164, distance: 344.0
click at [601, 164] on div "Loading... Leasing Entry 1 Loading... Front Sidewalk 2 Loading... Side Parking …" at bounding box center [347, 205] width 695 height 370
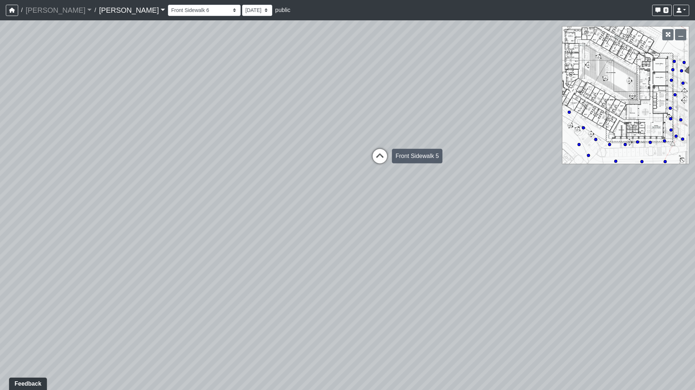
click at [382, 159] on icon at bounding box center [380, 160] width 22 height 22
click at [377, 156] on icon at bounding box center [377, 156] width 22 height 22
click at [377, 156] on icon at bounding box center [376, 164] width 22 height 22
click at [377, 158] on icon at bounding box center [376, 167] width 22 height 22
drag, startPoint x: 359, startPoint y: 124, endPoint x: 145, endPoint y: 156, distance: 217.0
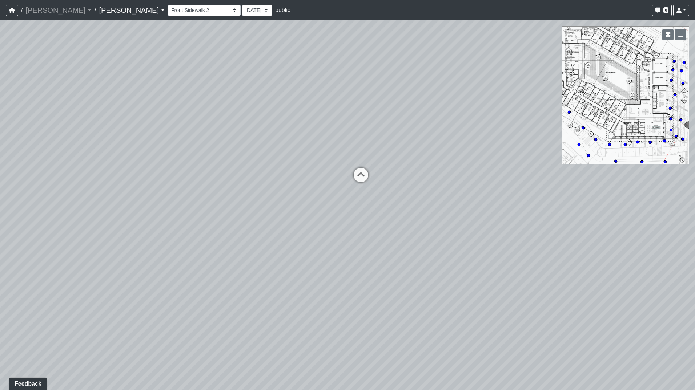
click at [145, 156] on div "Loading... Leasing Entry 1 Loading... Front Sidewalk 2 Loading... Side Parking …" at bounding box center [347, 205] width 695 height 370
drag, startPoint x: 264, startPoint y: 145, endPoint x: 132, endPoint y: 129, distance: 133.2
click at [133, 130] on div "Loading... Leasing Entry 1 Loading... Front Sidewalk 2 Loading... Side Parking …" at bounding box center [347, 205] width 695 height 370
drag, startPoint x: 401, startPoint y: 125, endPoint x: 21, endPoint y: 190, distance: 385.5
click at [17, 190] on div "Loading... Leasing Entry 1 Loading... Front Sidewalk 2 Loading... Side Parking …" at bounding box center [347, 205] width 695 height 370
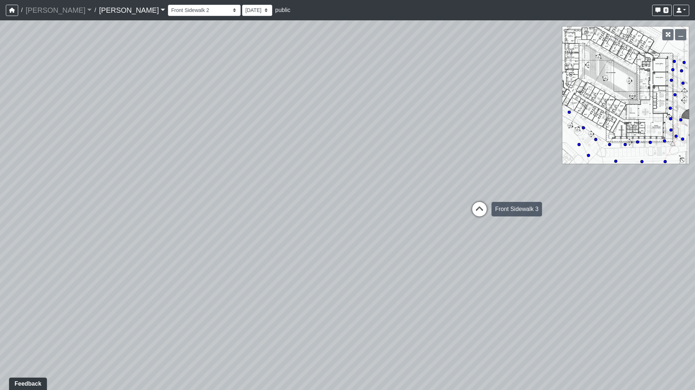
click at [484, 212] on icon at bounding box center [480, 213] width 22 height 22
click at [482, 211] on icon at bounding box center [480, 211] width 22 height 22
click at [481, 211] on icon at bounding box center [481, 201] width 22 height 22
click at [480, 204] on icon at bounding box center [473, 205] width 22 height 22
select select "ruggfdZZuNagsPRnJZE8yz"
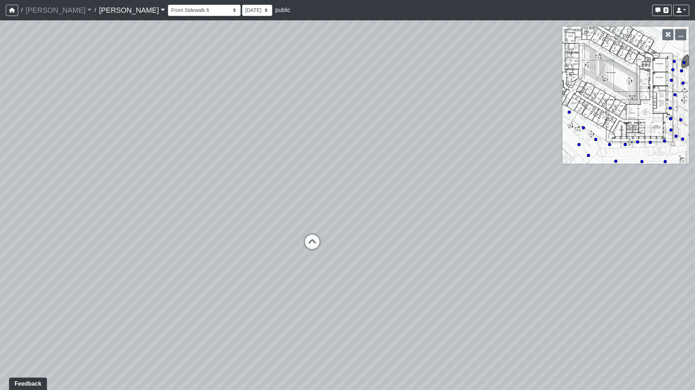
drag, startPoint x: 206, startPoint y: 188, endPoint x: 285, endPoint y: 169, distance: 81.4
click at [473, 176] on div "Loading... Leasing Entry 1 Loading... Front Sidewalk 2 Loading... Side Parking …" at bounding box center [347, 205] width 695 height 370
drag, startPoint x: 238, startPoint y: 179, endPoint x: 358, endPoint y: 179, distance: 120.0
click at [356, 179] on div "Loading... Leasing Entry 1 Loading... Front Sidewalk 2 Loading... Side Parking …" at bounding box center [347, 205] width 695 height 370
